Goal: Transaction & Acquisition: Purchase product/service

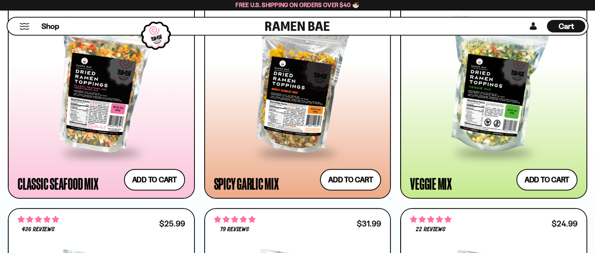
scroll to position [508, 0]
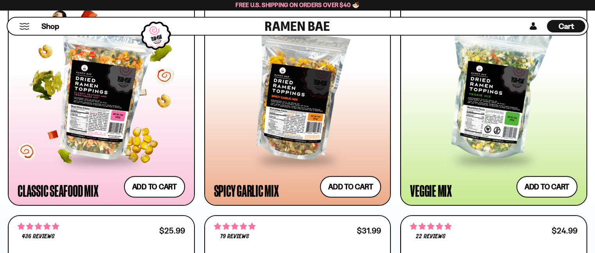
click at [113, 94] on div at bounding box center [101, 92] width 167 height 131
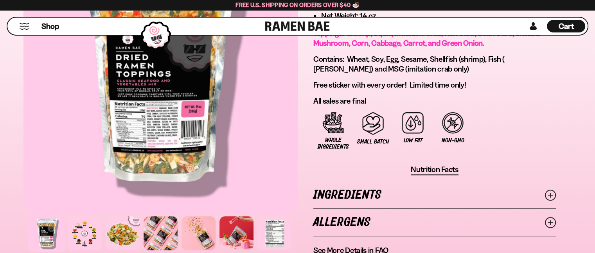
scroll to position [532, 0]
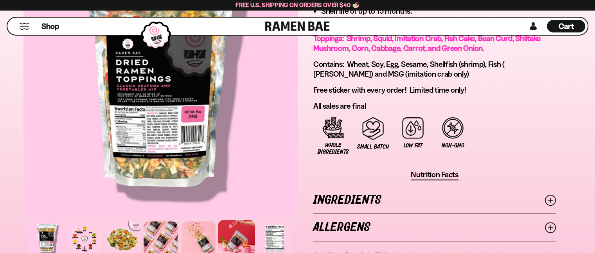
click at [233, 233] on div at bounding box center [236, 238] width 37 height 37
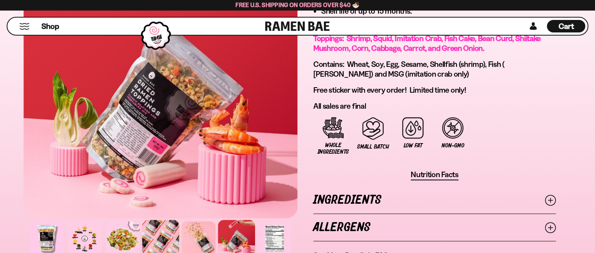
click at [156, 232] on div at bounding box center [160, 238] width 37 height 37
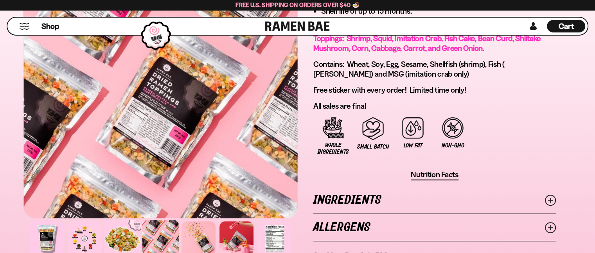
click at [120, 235] on div at bounding box center [122, 238] width 37 height 37
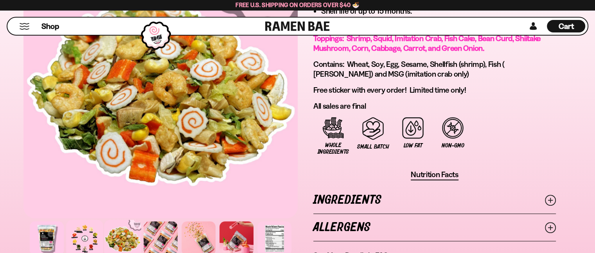
click at [81, 233] on div at bounding box center [84, 238] width 37 height 37
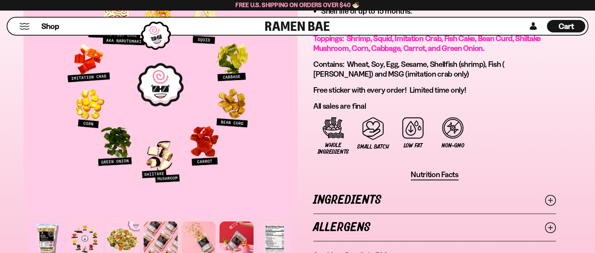
click at [46, 230] on div at bounding box center [46, 238] width 37 height 37
